Goal: Task Accomplishment & Management: Complete application form

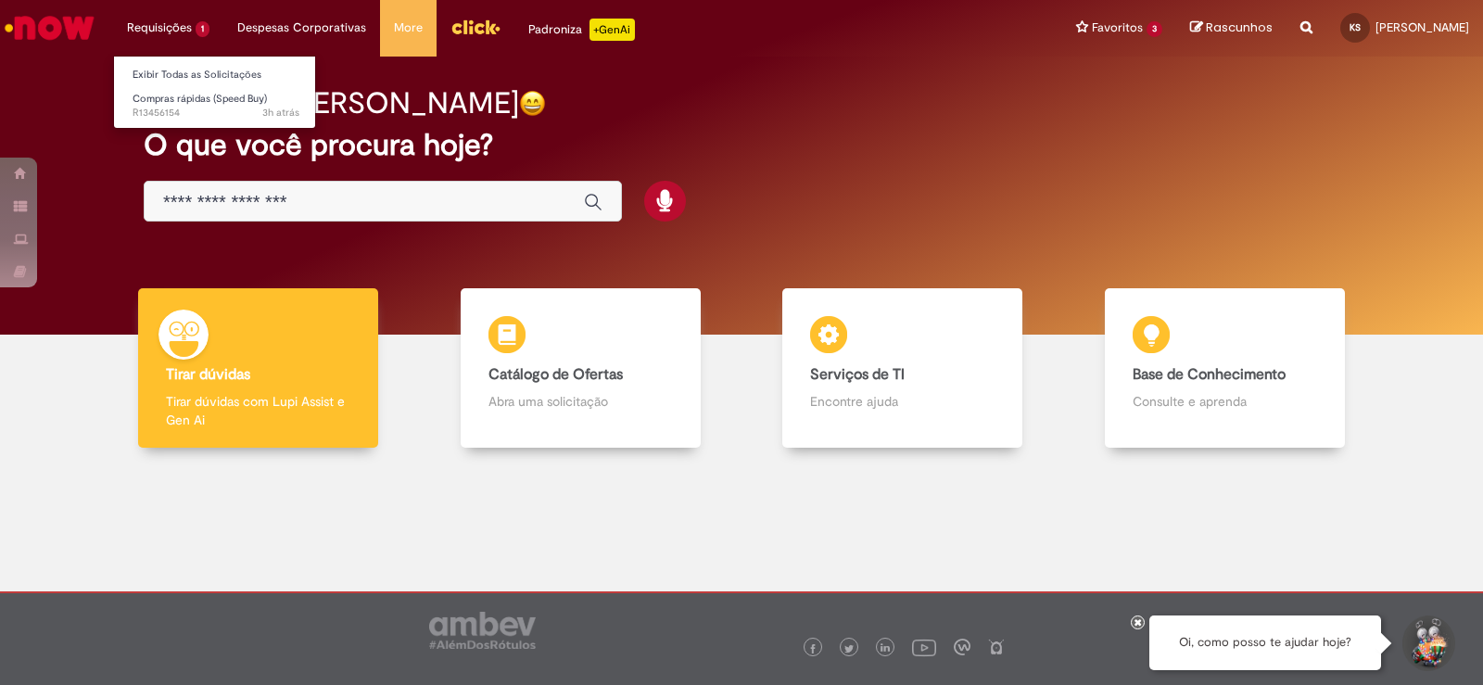
click at [176, 22] on li "Requisições 1 Exibir Todas as Solicitações Compras rápidas (Speed Buy) 3h atrás…" at bounding box center [168, 28] width 110 height 56
click at [178, 95] on span "Compras rápidas (Speed Buy)" at bounding box center [200, 99] width 134 height 14
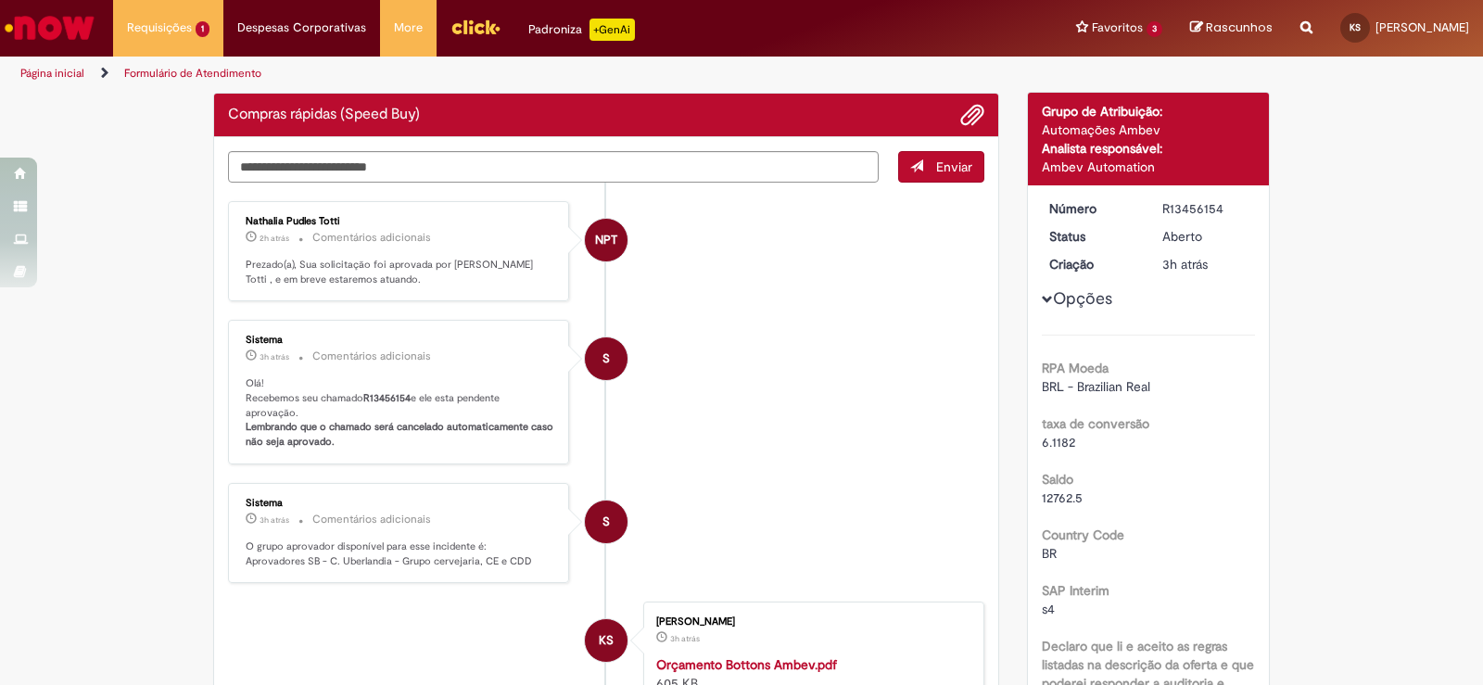
scroll to position [14, 0]
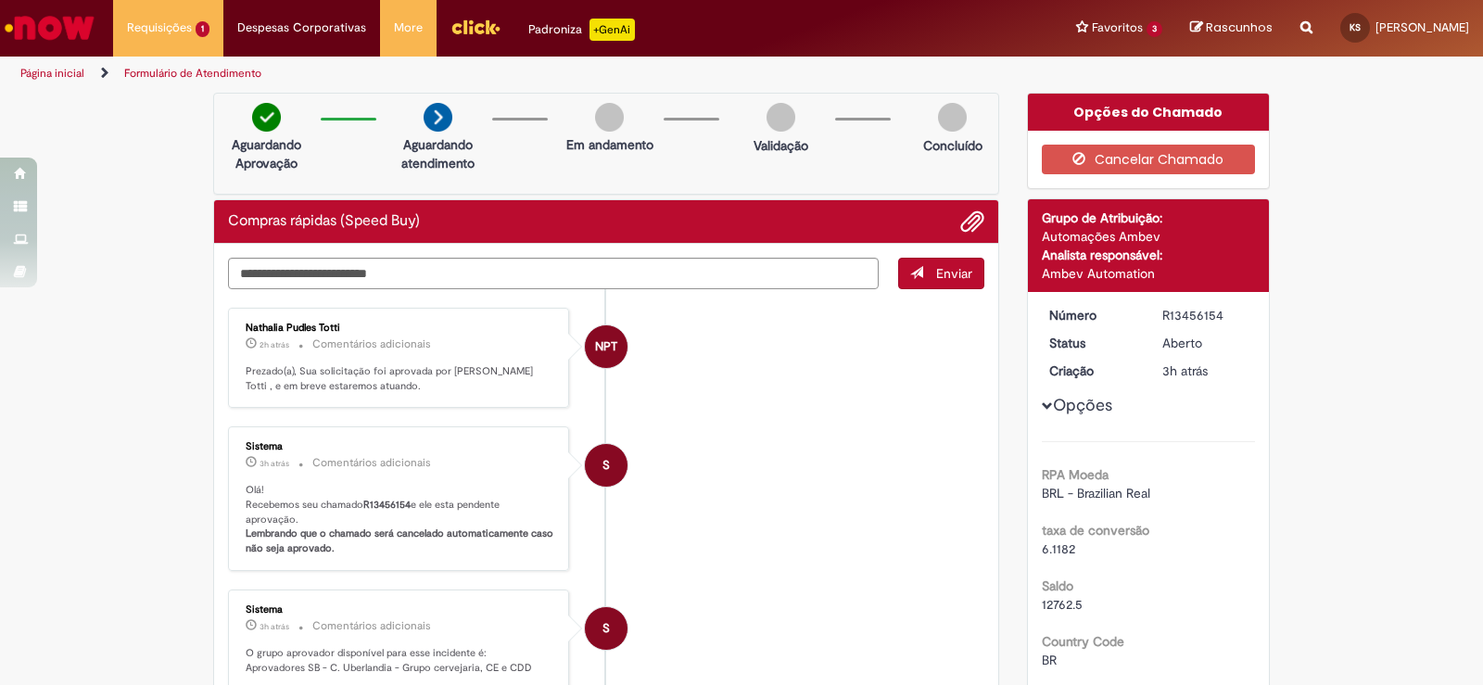
scroll to position [93, 0]
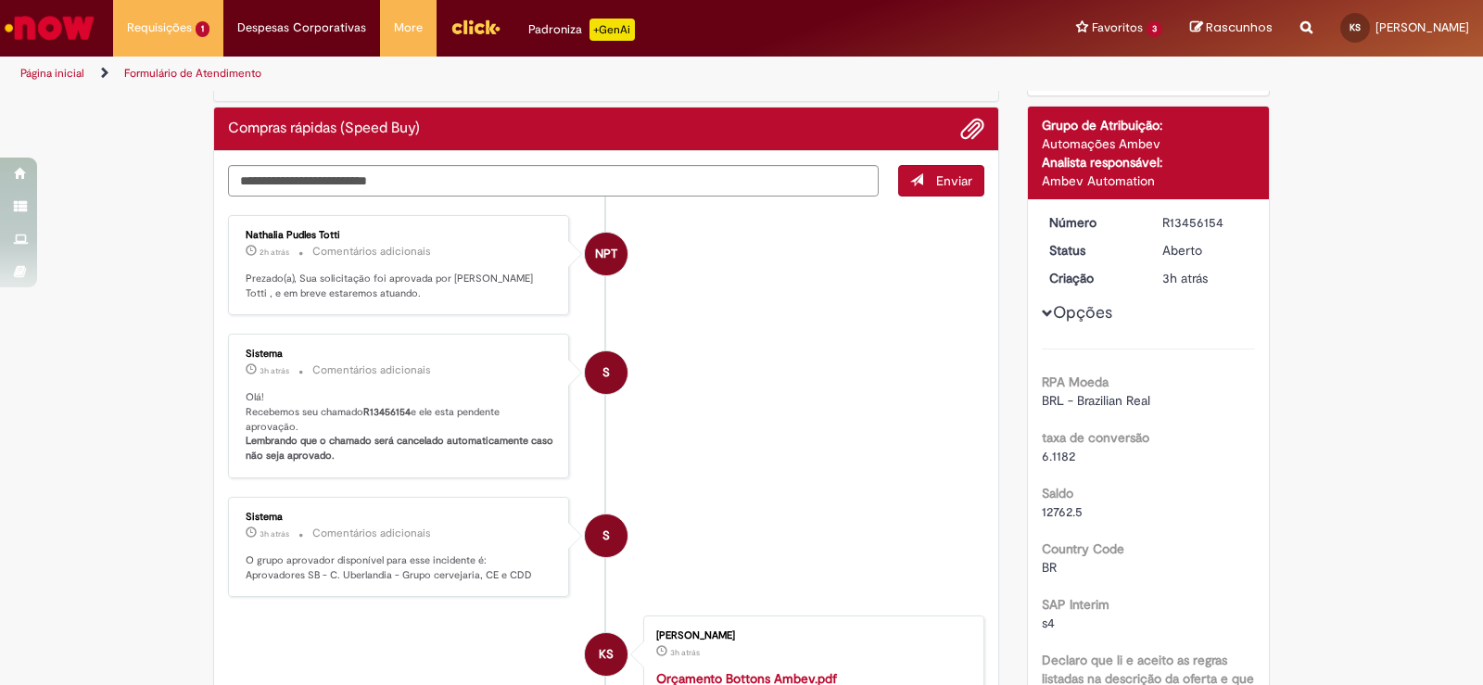
click at [0, 0] on button "Opções" at bounding box center [0, 0] width 0 height 0
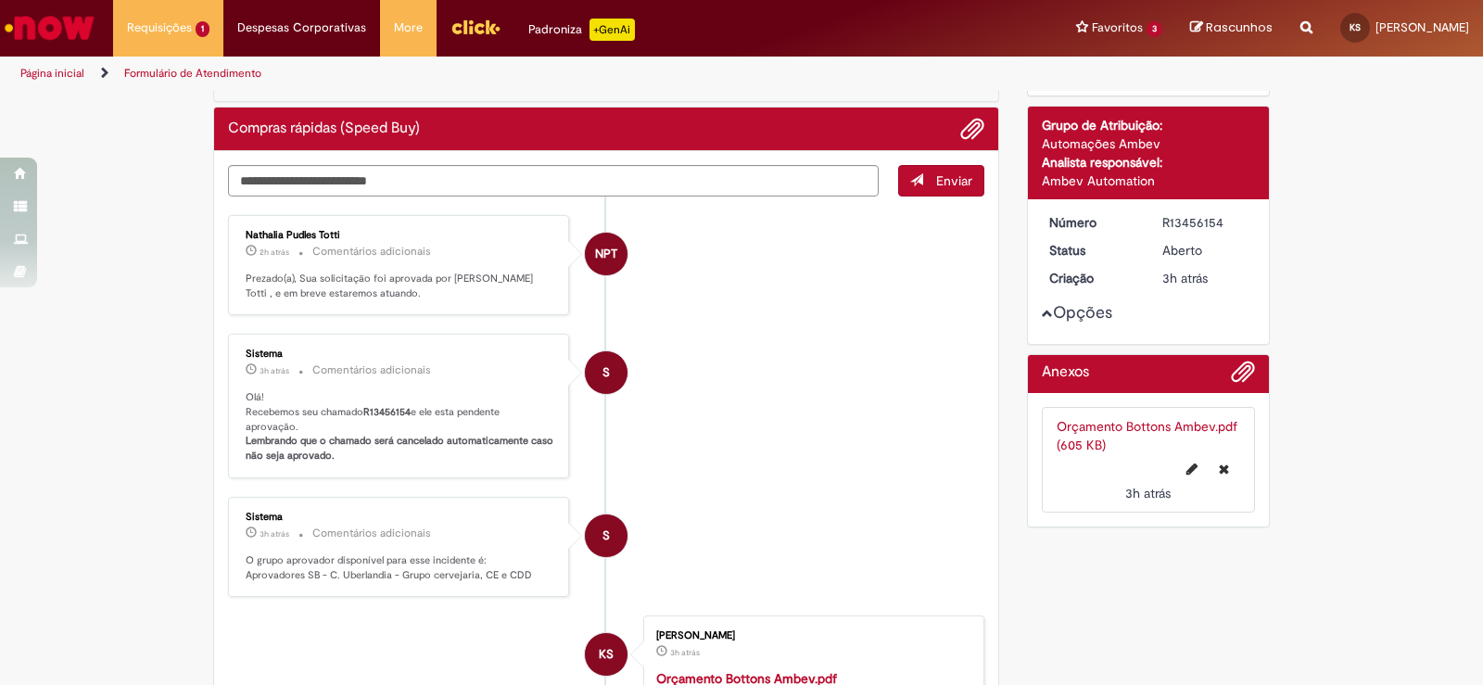
click at [0, 0] on button "Opções" at bounding box center [0, 0] width 0 height 0
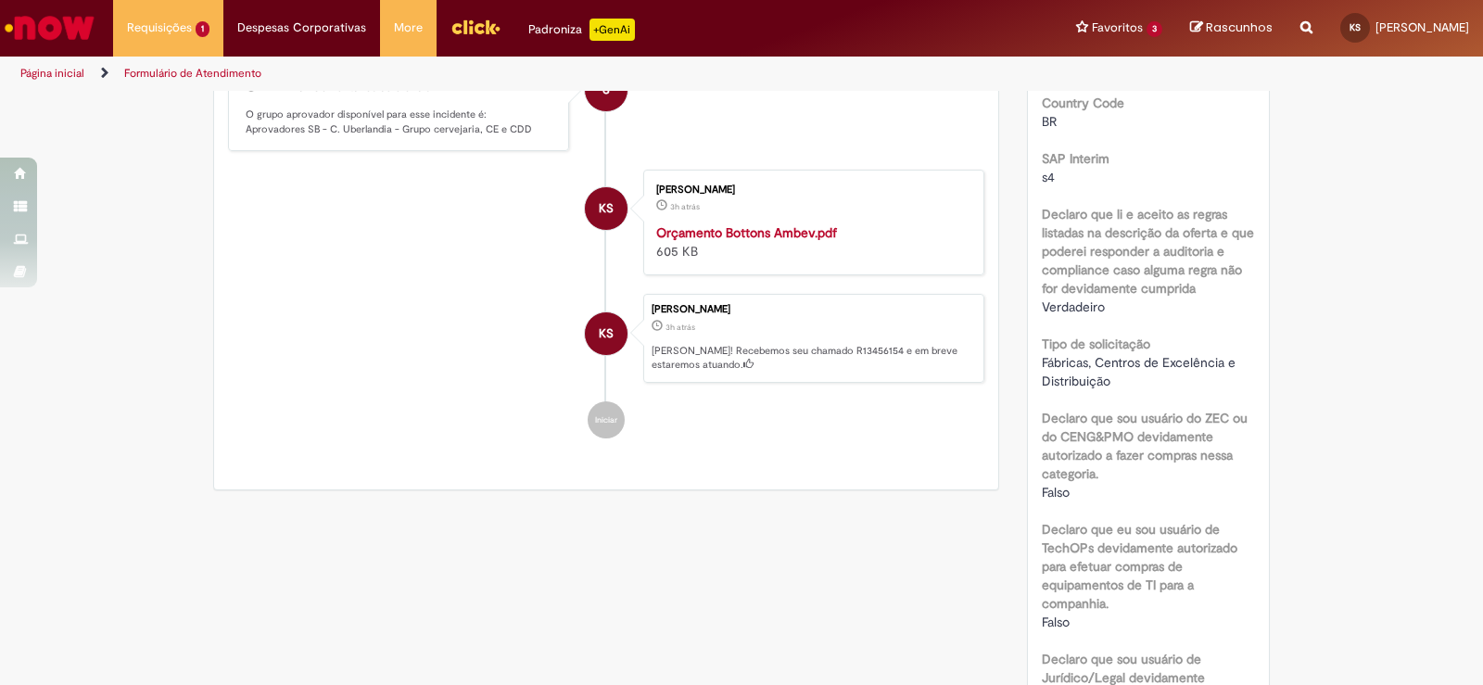
scroll to position [0, 0]
